Goal: Complete application form

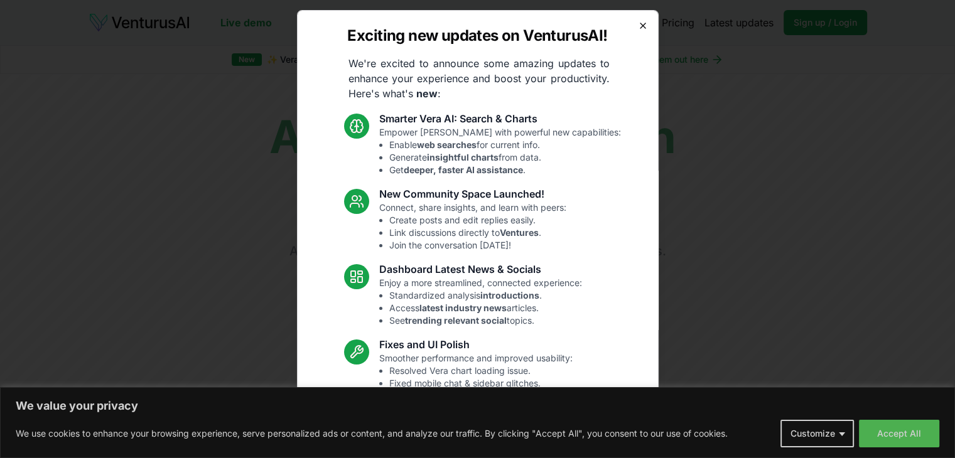
click at [638, 26] on icon "button" at bounding box center [643, 26] width 10 height 10
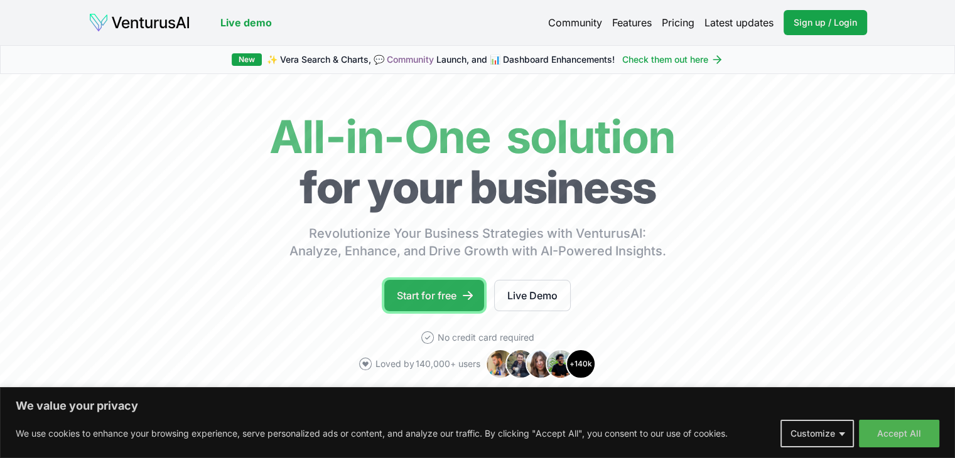
click at [452, 290] on link "Start for free" at bounding box center [434, 295] width 100 height 31
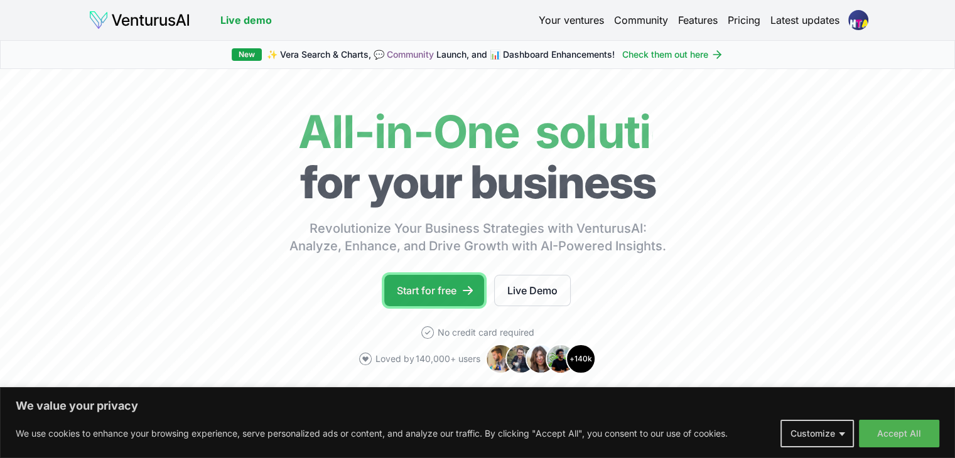
click at [440, 277] on link "Start for free" at bounding box center [434, 290] width 100 height 31
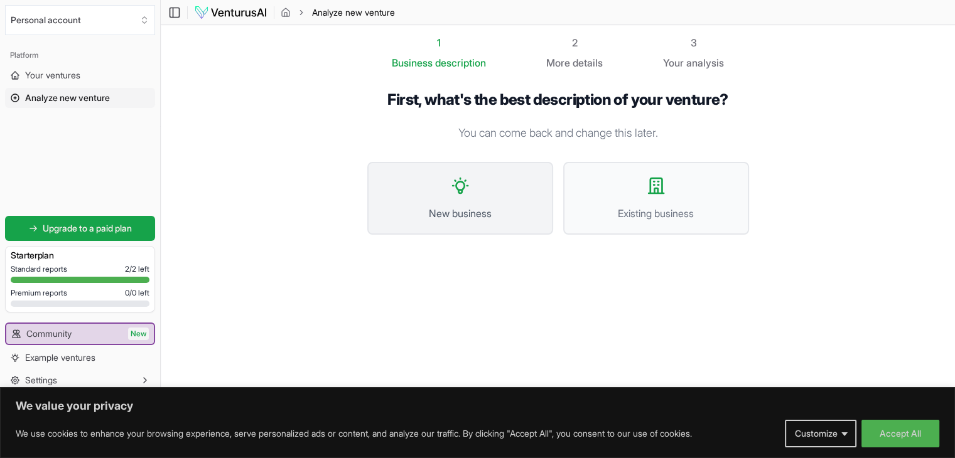
click at [457, 198] on button "New business" at bounding box center [460, 198] width 186 height 73
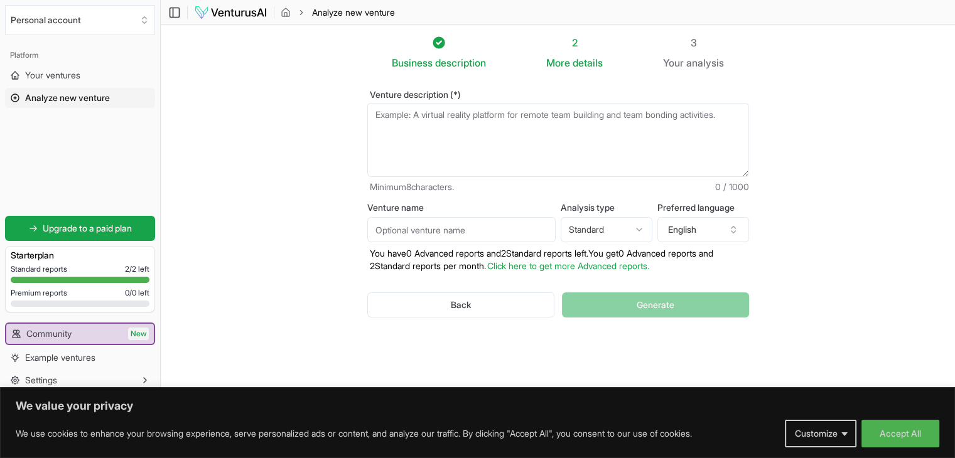
click at [438, 129] on textarea "Venture description (*)" at bounding box center [558, 140] width 382 height 74
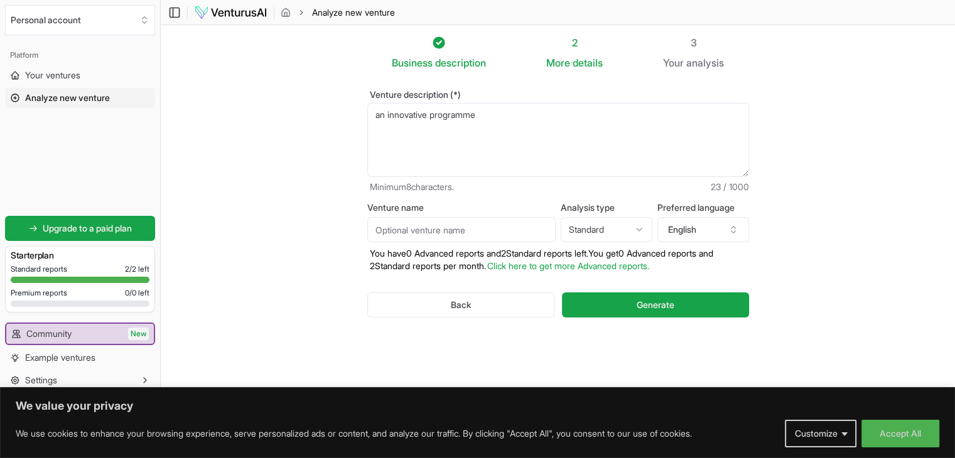
click at [430, 116] on textarea "an innovative programme" at bounding box center [558, 140] width 382 height 74
click at [511, 114] on textarea "an innovative startup programme for student" at bounding box center [558, 140] width 382 height 74
click at [480, 231] on input "Venture name" at bounding box center [461, 229] width 188 height 25
click at [460, 224] on input "Venture name" at bounding box center [461, 229] width 188 height 25
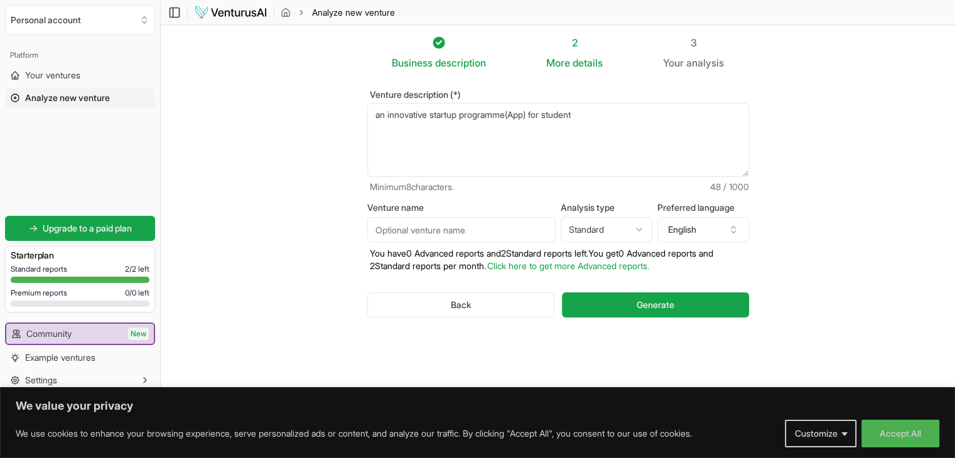
click at [460, 224] on input "Venture name" at bounding box center [461, 229] width 188 height 25
click at [633, 224] on html "We value your privacy We use cookies to enhance your browsing experience, serve…" at bounding box center [477, 229] width 955 height 458
click at [789, 228] on html "We value your privacy We use cookies to enhance your browsing experience, serve…" at bounding box center [477, 229] width 955 height 458
click at [492, 114] on textarea "an innovative startup programme(App) for student" at bounding box center [558, 140] width 382 height 74
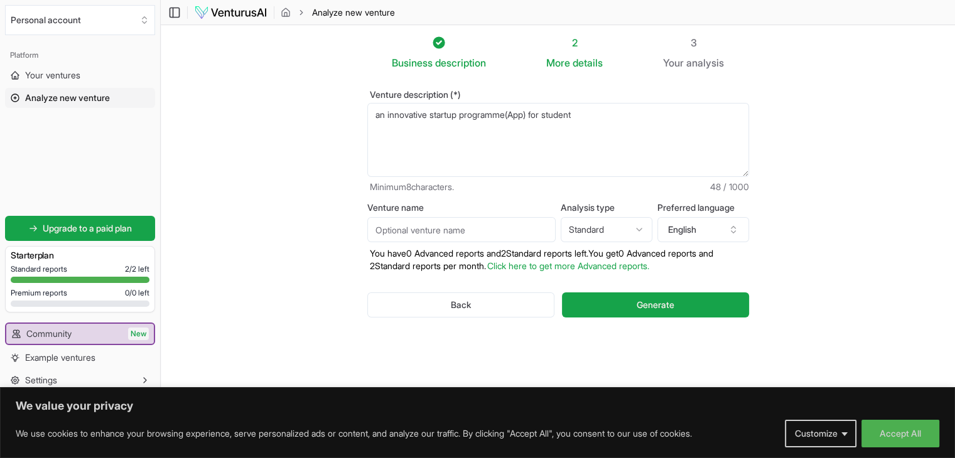
click at [492, 114] on textarea "an innovative startup programme(App) for student" at bounding box center [558, 140] width 382 height 74
paste textarea "# 🚀 Innovative Startup Programme for Students Our **Innovative Startup Programm…"
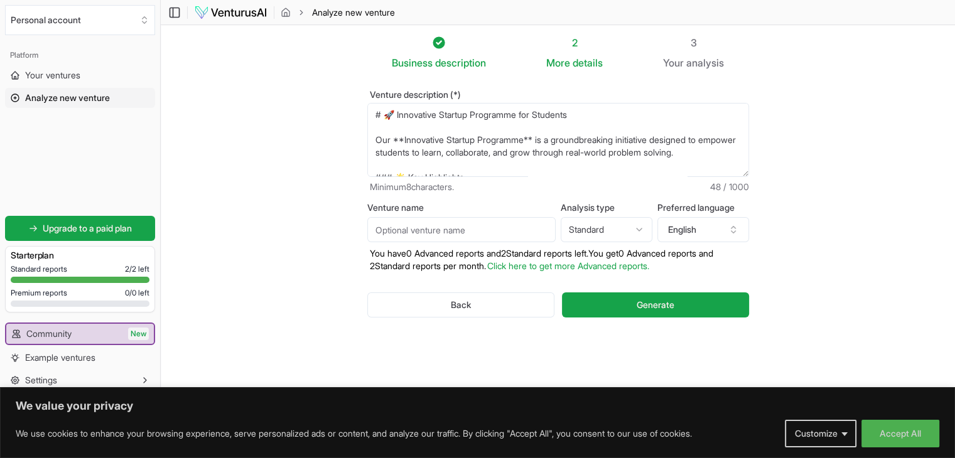
scroll to position [220, 0]
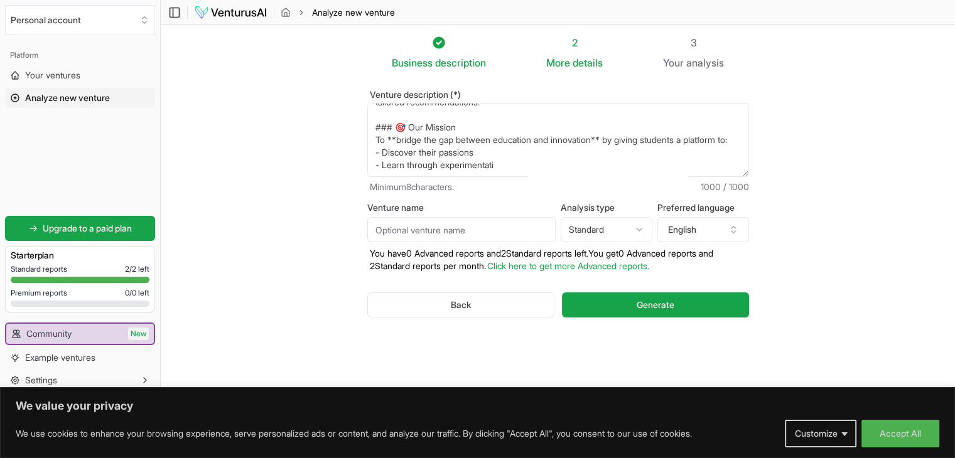
click at [487, 124] on textarea "# 🚀 Innovative Startup Programme for Students Our **Innovative Startup Programm…" at bounding box center [558, 140] width 382 height 74
paste textarea "udent Startup Programme An engaging app that transforms learning into an exciti…"
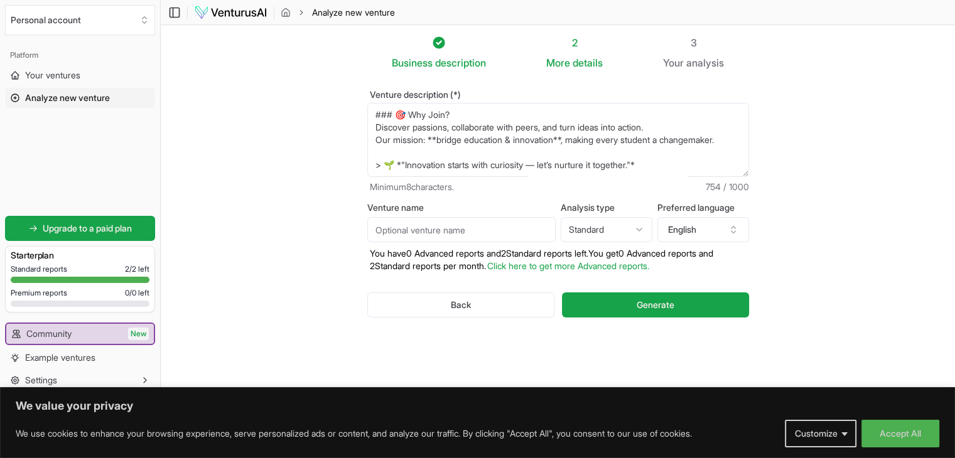
scroll to position [170, 0]
type textarea "# 🚀 Innovative Student Startup Programme An engaging app that transforms learni…"
click at [648, 303] on span "Generate" at bounding box center [656, 305] width 38 height 13
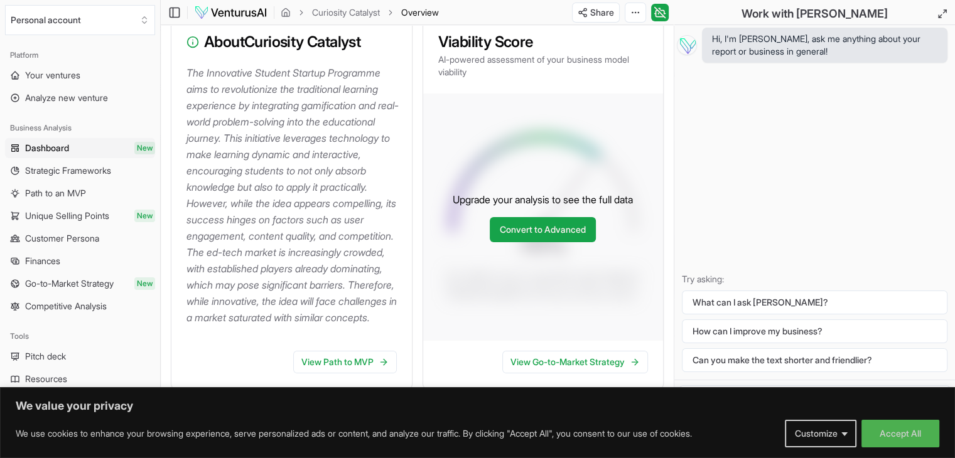
scroll to position [259, 0]
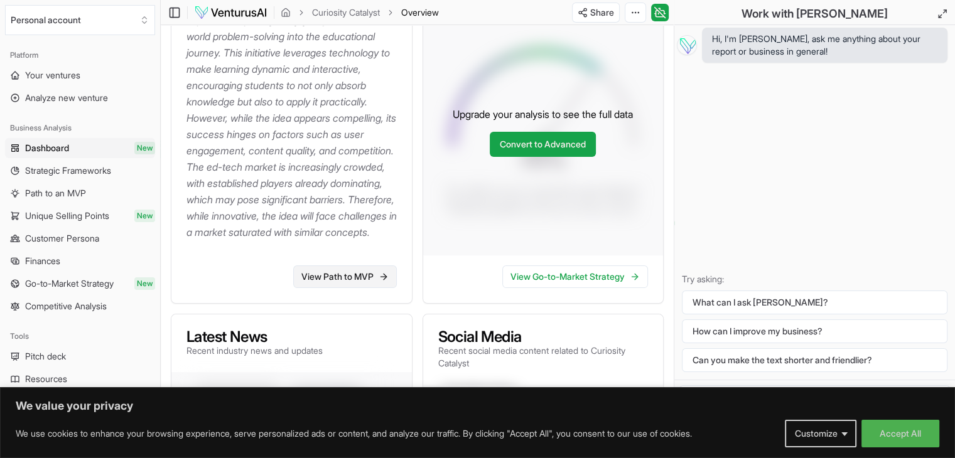
click at [355, 288] on link "View Path to MVP" at bounding box center [345, 277] width 104 height 23
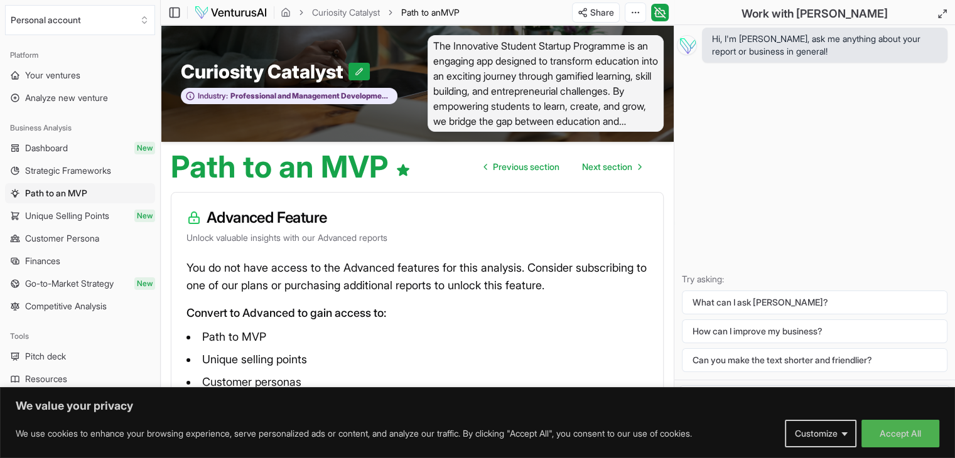
scroll to position [85, 0]
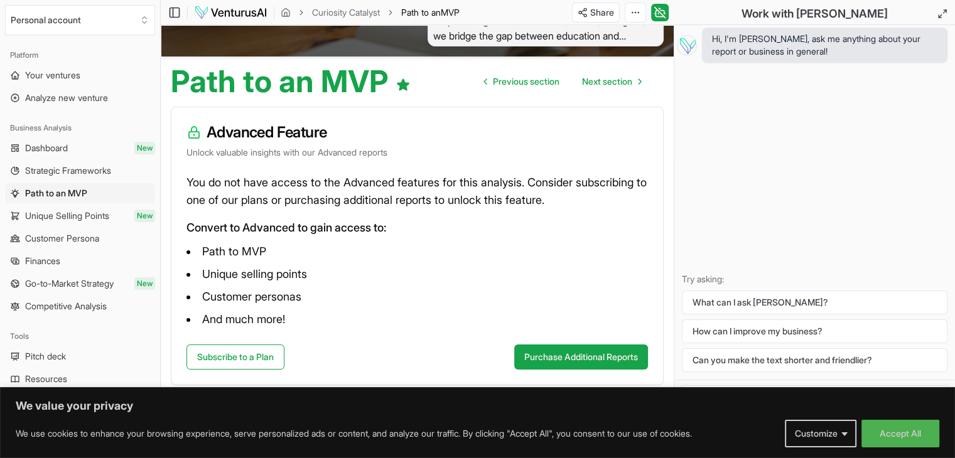
click at [608, 95] on div "Path to an MVP Previous section Next section" at bounding box center [417, 77] width 513 height 40
click at [515, 84] on span "Previous section" at bounding box center [526, 81] width 67 height 13
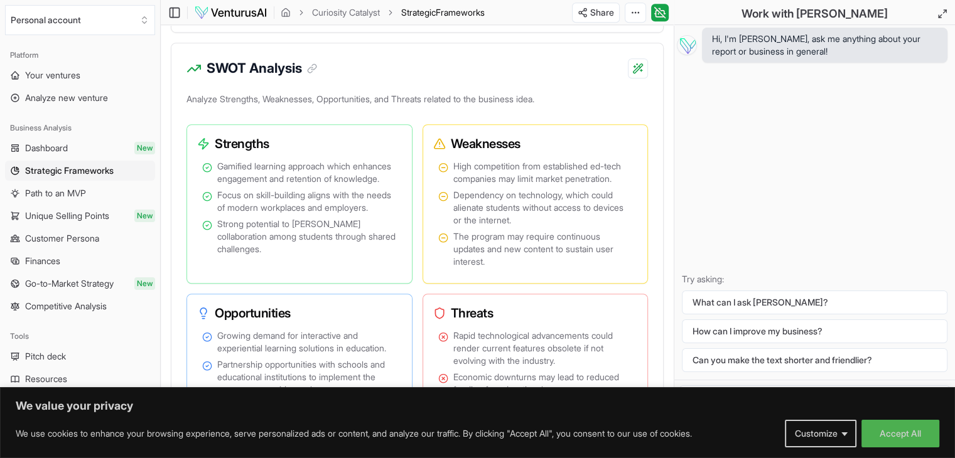
scroll to position [924, 0]
